Goal: Task Accomplishment & Management: Use online tool/utility

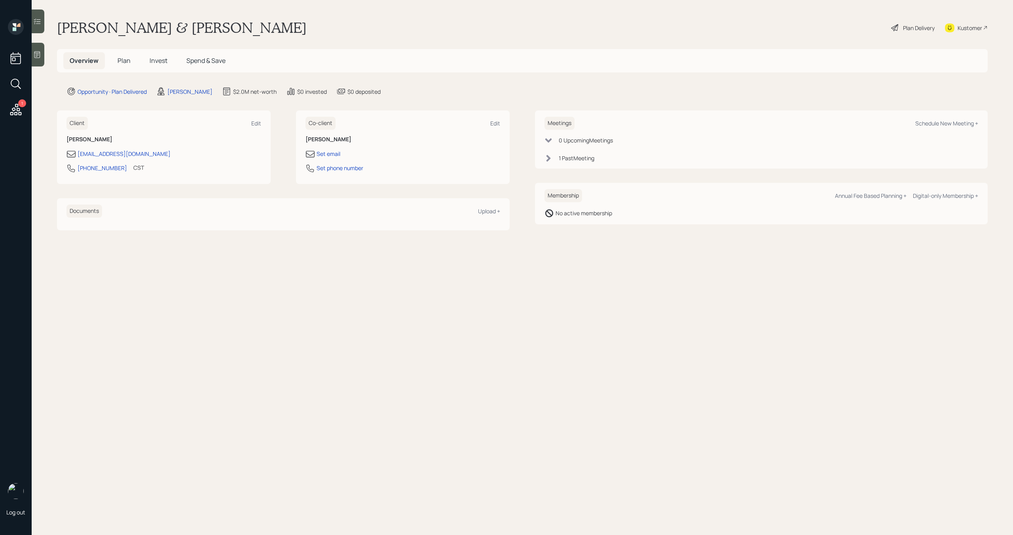
click at [127, 60] on span "Plan" at bounding box center [124, 60] width 13 height 9
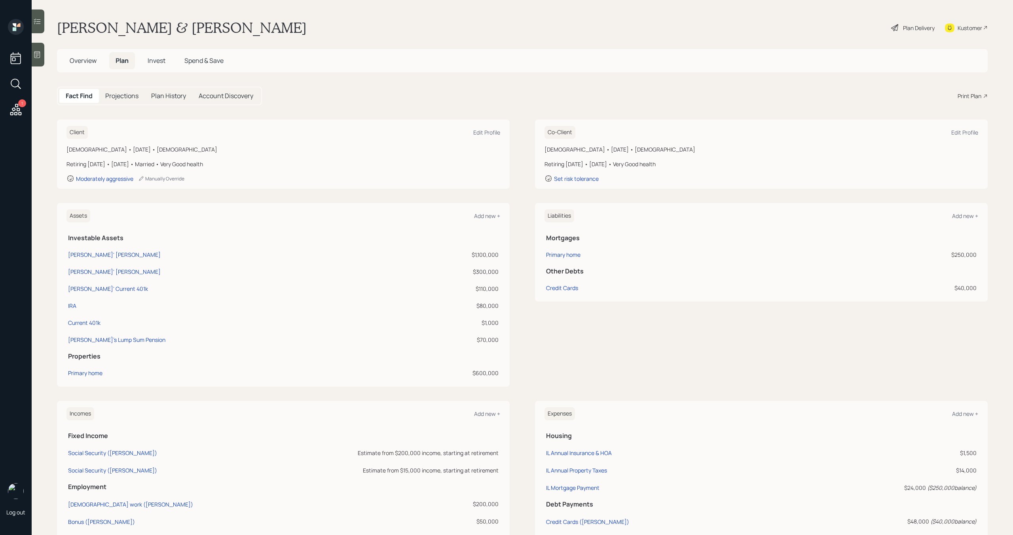
click at [972, 95] on div "Print Plan" at bounding box center [970, 96] width 24 height 8
